Goal: Obtain resource: Download file/media

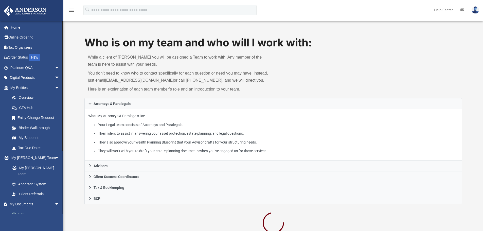
click at [22, 209] on link "Box" at bounding box center [37, 214] width 60 height 10
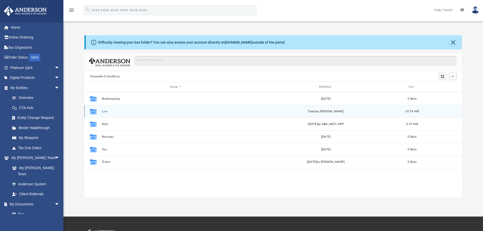
scroll to position [112, 374]
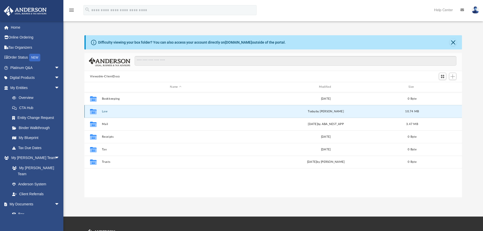
click at [103, 111] on button "Law" at bounding box center [176, 111] width 148 height 3
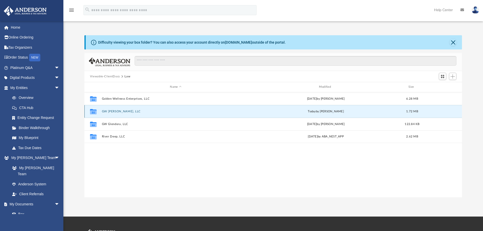
click at [112, 112] on button "GW [PERSON_NAME], LLC" at bounding box center [176, 111] width 148 height 3
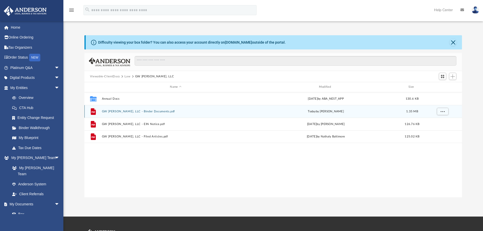
click at [134, 111] on button "GW [PERSON_NAME], LLC - Binder Documents.pdf" at bounding box center [176, 111] width 148 height 3
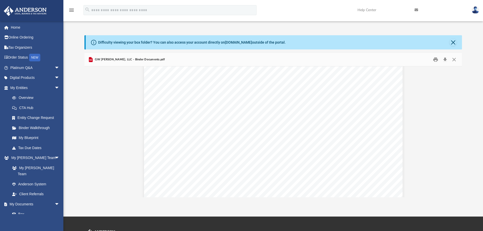
scroll to position [12726, 0]
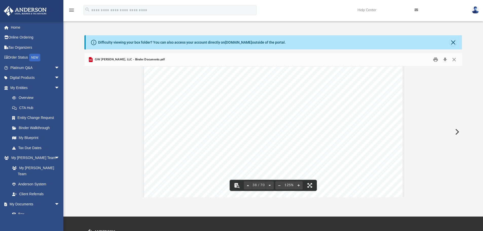
drag, startPoint x: 460, startPoint y: 136, endPoint x: 464, endPoint y: 76, distance: 59.9
click at [462, 73] on div "Difficulty viewing your box folder? You can also access your account directly o…" at bounding box center [273, 116] width 420 height 162
drag, startPoint x: 460, startPoint y: 135, endPoint x: 464, endPoint y: 77, distance: 57.4
click at [464, 78] on div "Difficulty viewing your box folder? You can also access your account directly o…" at bounding box center [273, 116] width 420 height 162
drag, startPoint x: 459, startPoint y: 135, endPoint x: 459, endPoint y: 66, distance: 69.0
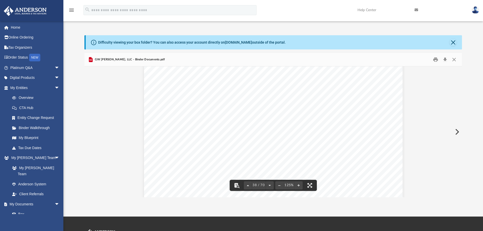
click at [459, 67] on div "Operating Agreement of GW [PERSON_NAME], LLC Page 17 of 39 acknowledge, and del…" at bounding box center [273, 131] width 378 height 131
click at [459, 66] on div "Operating Agreement of GW [PERSON_NAME], LLC Page 17 of 39 acknowledge, and del…" at bounding box center [273, 131] width 378 height 131
drag, startPoint x: 460, startPoint y: 134, endPoint x: 462, endPoint y: 65, distance: 69.2
click at [462, 65] on div "GW [PERSON_NAME], LLC - Binder Documents.pdf Operating Agreement of GW [PERSON_…" at bounding box center [273, 125] width 378 height 144
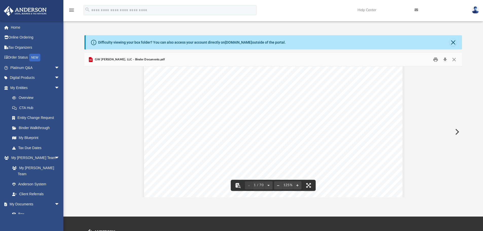
scroll to position [51, 0]
click at [436, 59] on button "Print" at bounding box center [435, 60] width 10 height 8
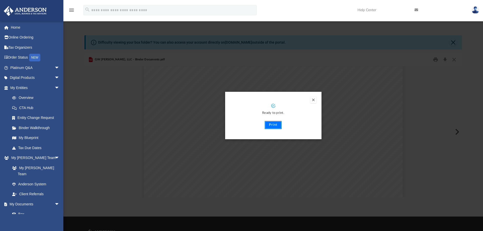
click at [275, 126] on button "Print" at bounding box center [273, 125] width 17 height 8
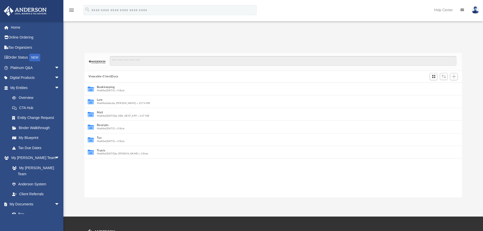
scroll to position [4, 4]
